Goal: Communication & Community: Answer question/provide support

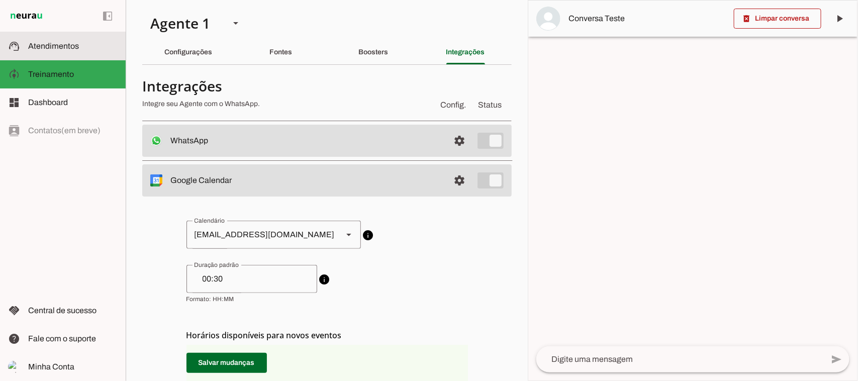
click at [68, 40] on slot at bounding box center [73, 46] width 90 height 12
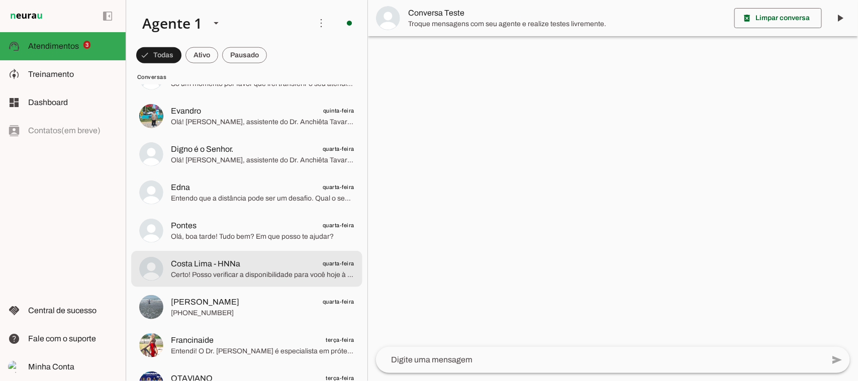
scroll to position [566, 0]
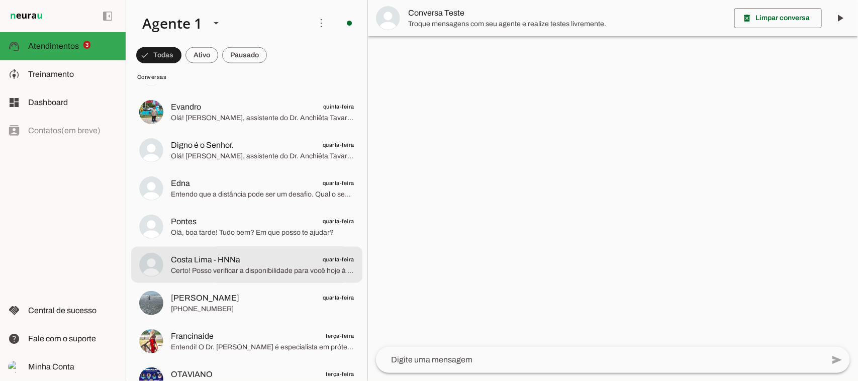
click at [291, 265] on span "Costa Lima - HNNa quarta-feira" at bounding box center [263, 259] width 184 height 13
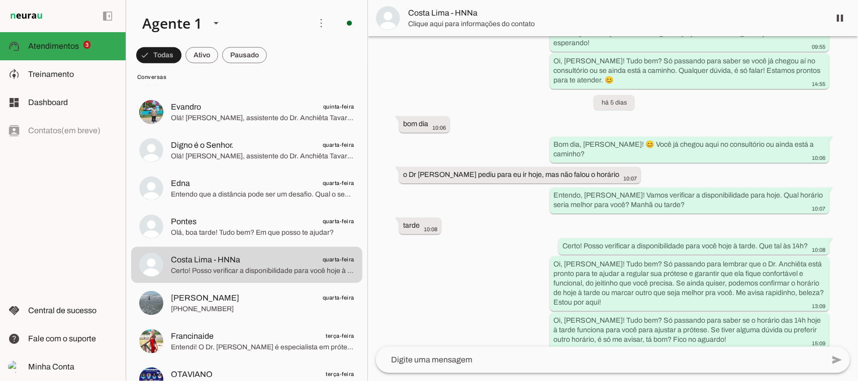
scroll to position [579, 0]
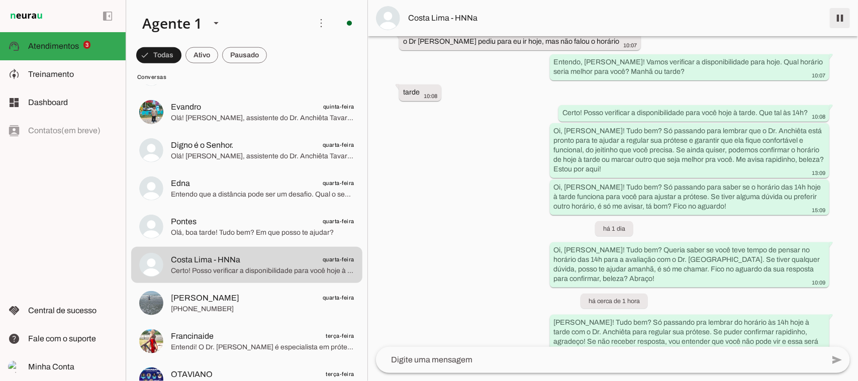
click at [843, 19] on span at bounding box center [840, 18] width 24 height 24
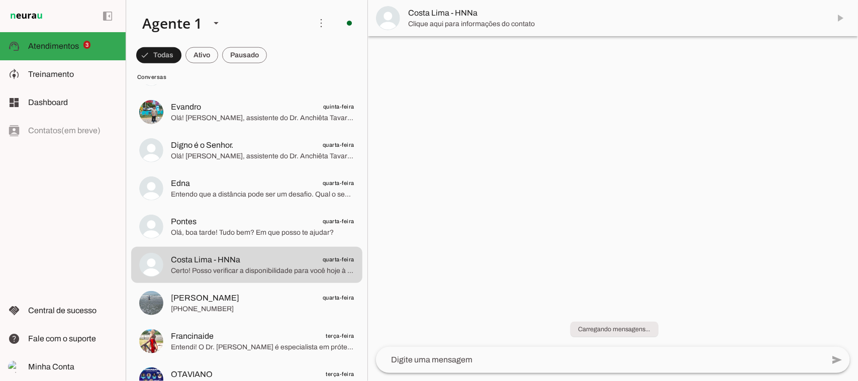
scroll to position [0, 0]
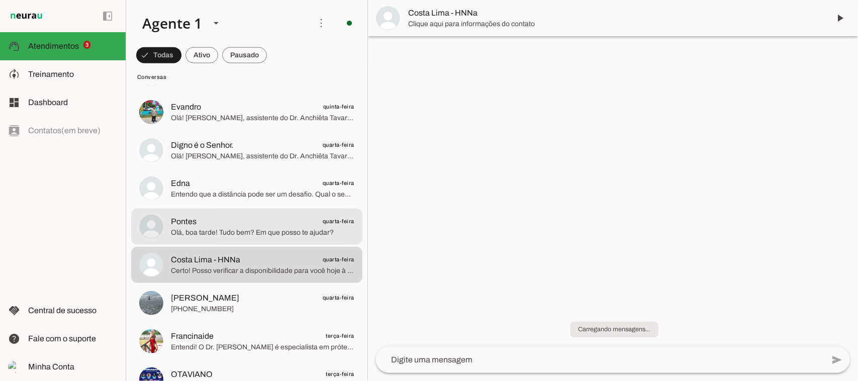
click at [250, 230] on span "Olá, boa tarde! Tudo bem? Em que posso te ajudar?" at bounding box center [263, 233] width 184 height 10
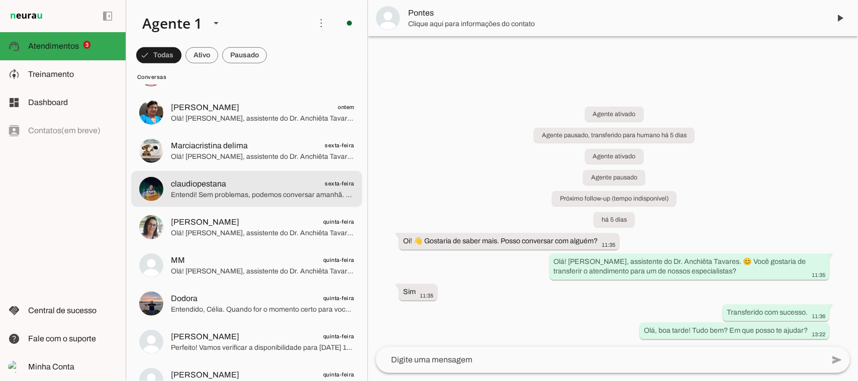
scroll to position [189, 0]
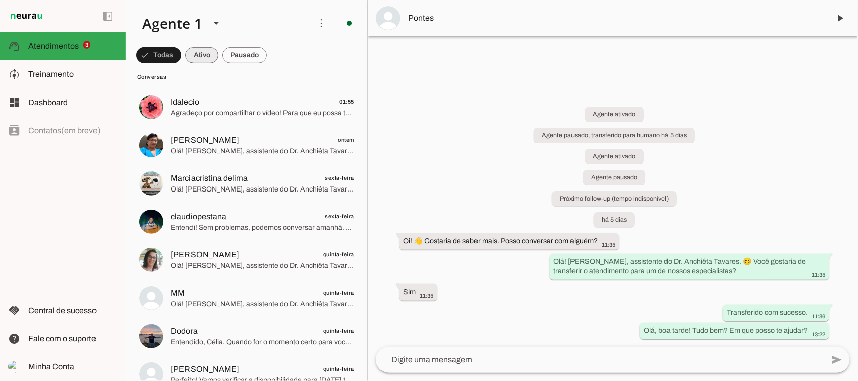
click at [182, 56] on span at bounding box center [158, 55] width 45 height 24
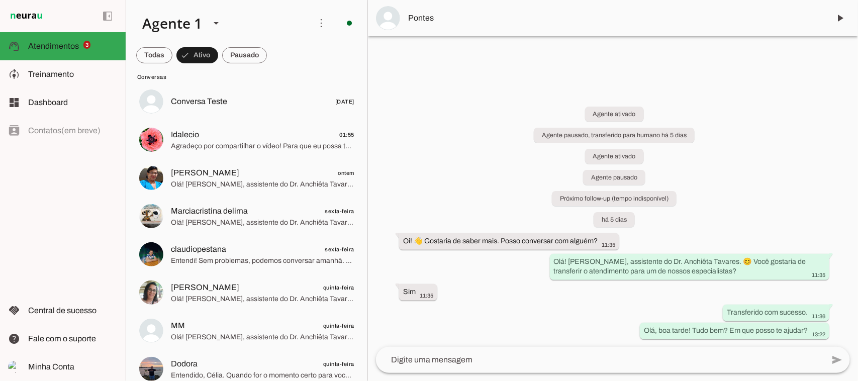
scroll to position [0, 0]
